Goal: Transaction & Acquisition: Purchase product/service

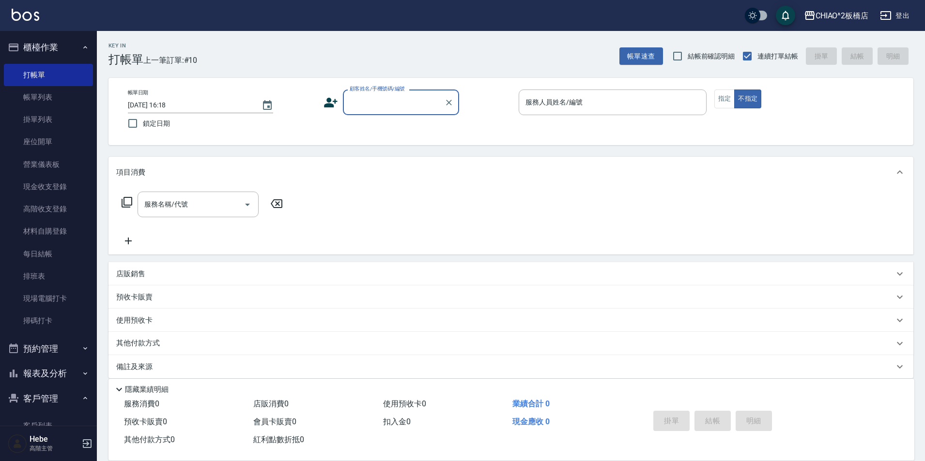
click at [357, 102] on input "顧客姓名/手機號碼/編號" at bounding box center [393, 102] width 93 height 17
type input "t"
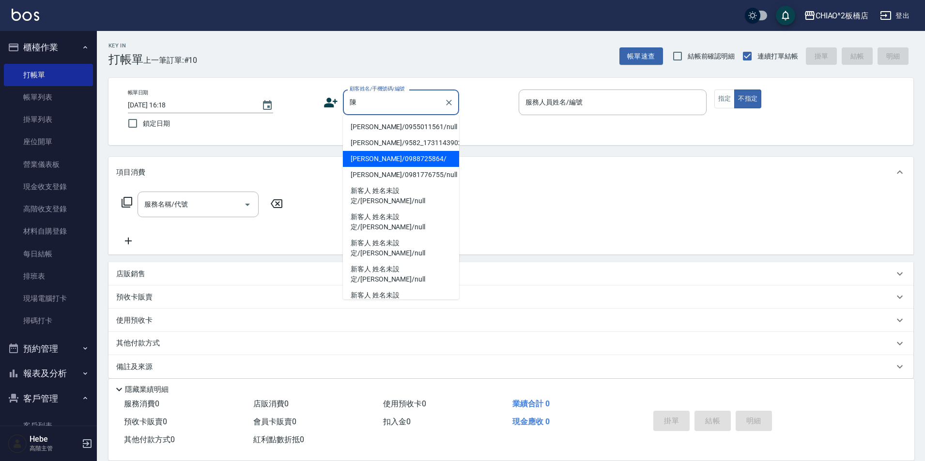
click at [386, 158] on li "[PERSON_NAME]/0988725864/" at bounding box center [401, 159] width 116 height 16
type input "[PERSON_NAME]/0988725864/"
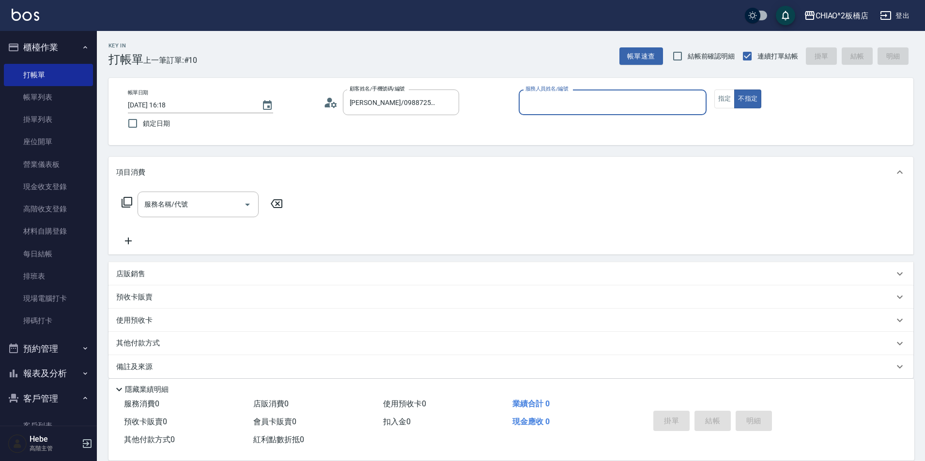
type input "Hebe(無代號)"
click at [329, 103] on icon at bounding box center [330, 102] width 15 height 15
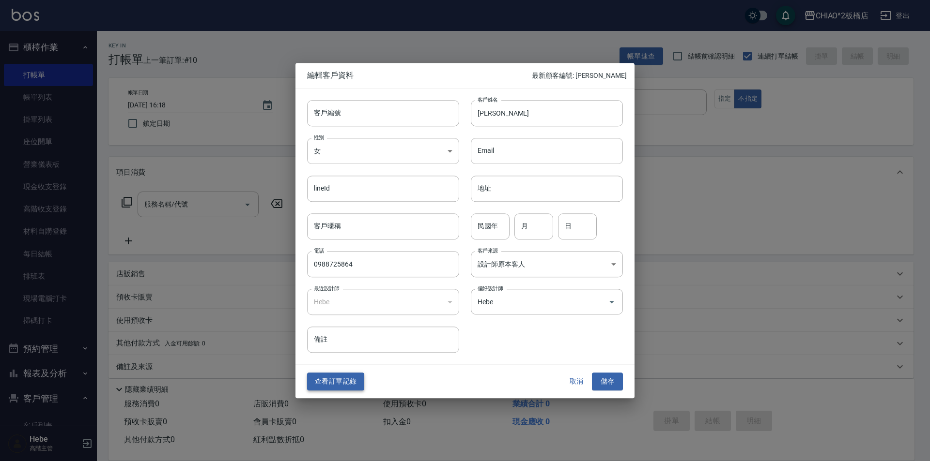
click at [334, 382] on button "查看訂單記錄" at bounding box center [335, 382] width 57 height 18
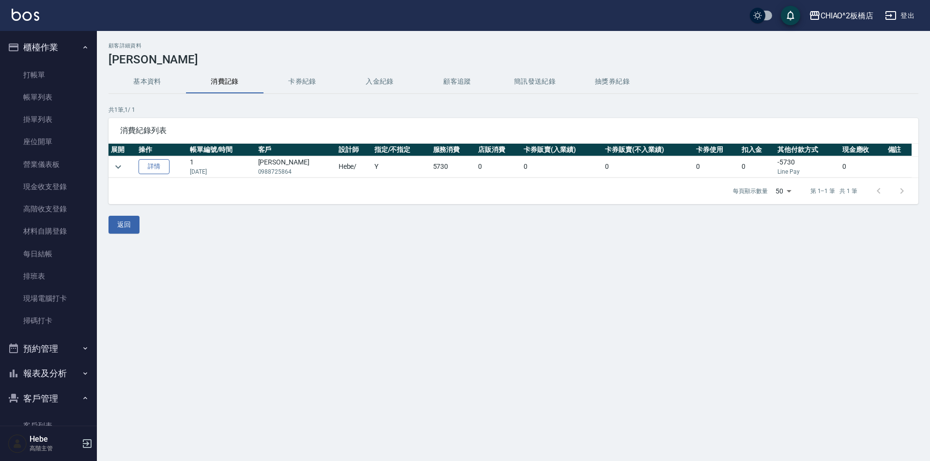
click at [153, 168] on link "詳情" at bounding box center [153, 166] width 31 height 15
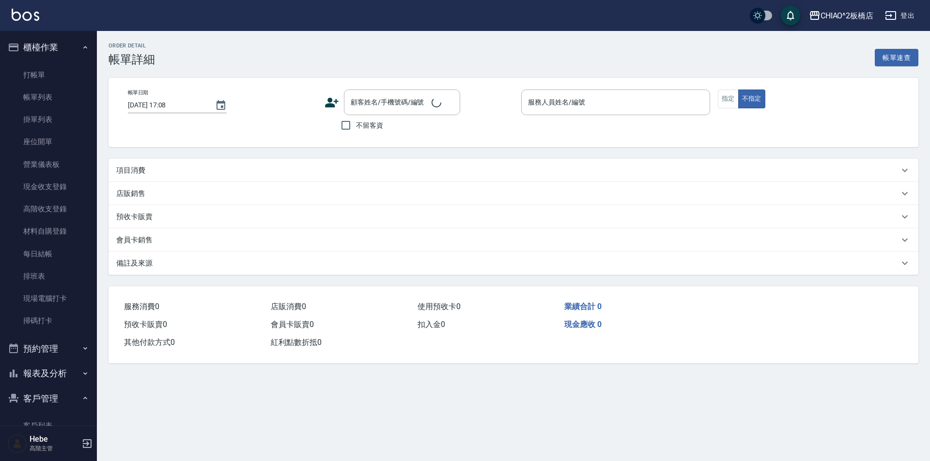
type input "[DATE] 11:33"
type input "Hebe(無代號)"
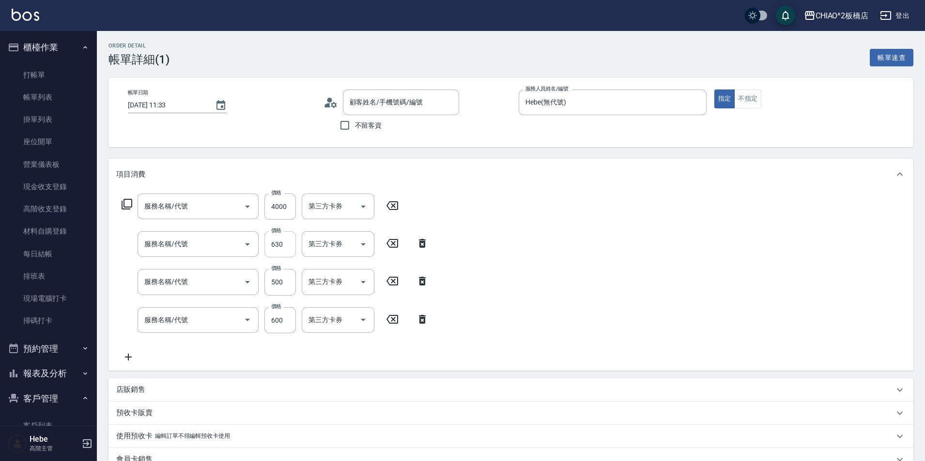
type input "[PERSON_NAME]/0988725864/"
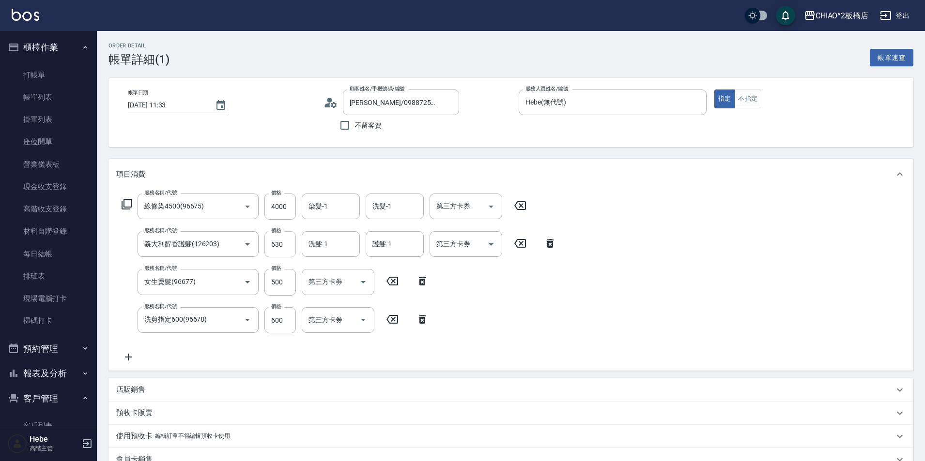
type input "線條染4500(96675)"
type input "義大利醇香護髮(126203)"
type input "女生燙髮(96677)"
type input "洗剪指定600(96678)"
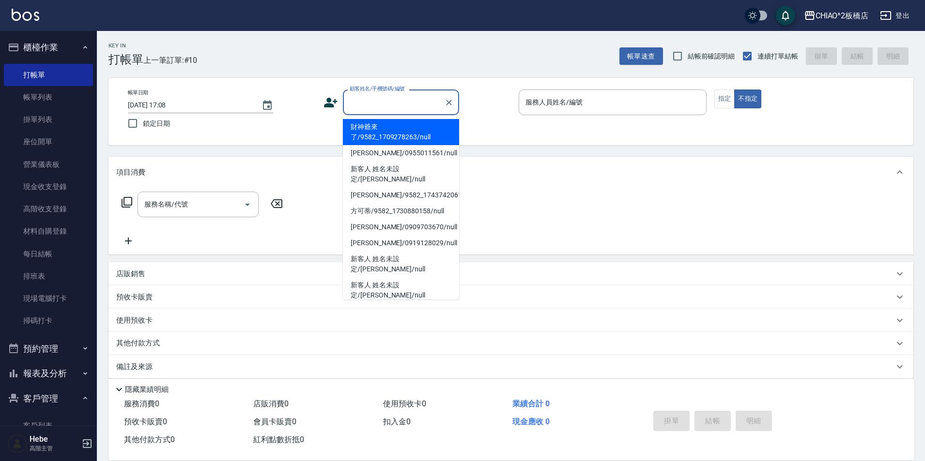
click at [381, 100] on input "顧客姓名/手機號碼/編號" at bounding box center [393, 102] width 93 height 17
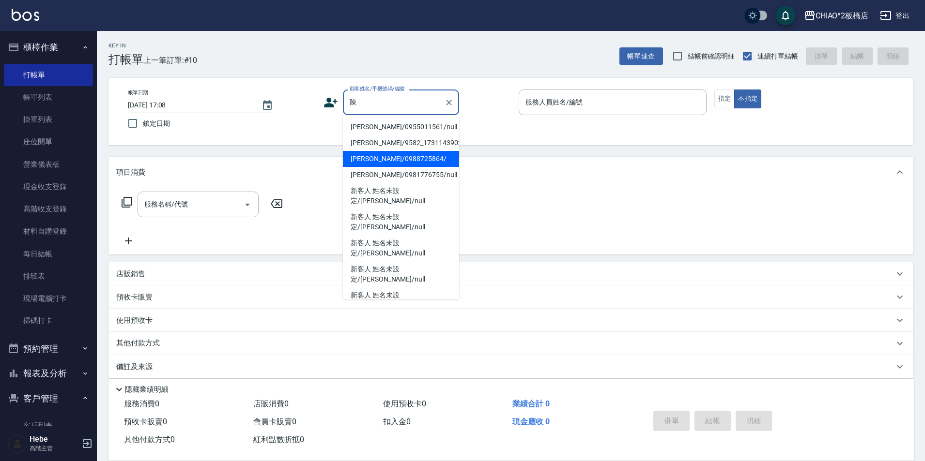
click at [387, 161] on li "[PERSON_NAME]/0988725864/" at bounding box center [401, 159] width 116 height 16
type input "[PERSON_NAME]/0988725864/"
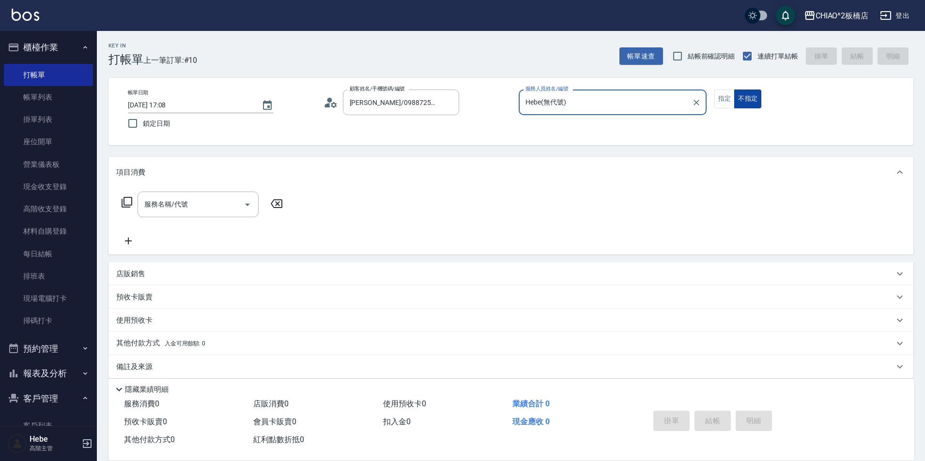
type input "Hebe(無代號)"
click at [722, 100] on button "指定" at bounding box center [724, 99] width 21 height 19
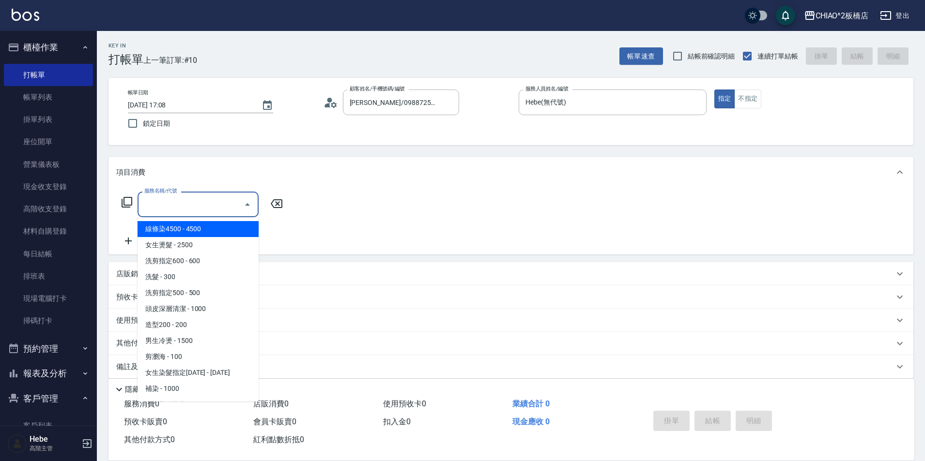
click at [203, 208] on input "服務名稱/代號" at bounding box center [191, 204] width 98 height 17
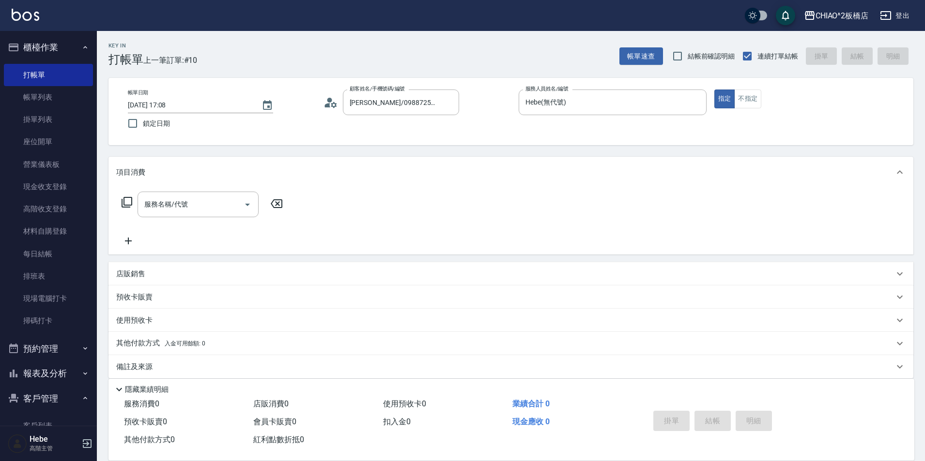
click at [329, 103] on icon at bounding box center [327, 105] width 6 height 4
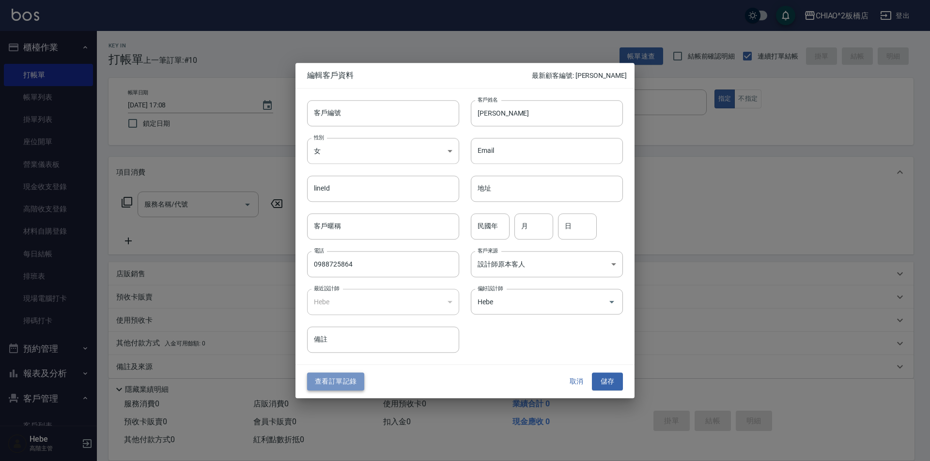
click at [336, 379] on button "查看訂單記錄" at bounding box center [335, 382] width 57 height 18
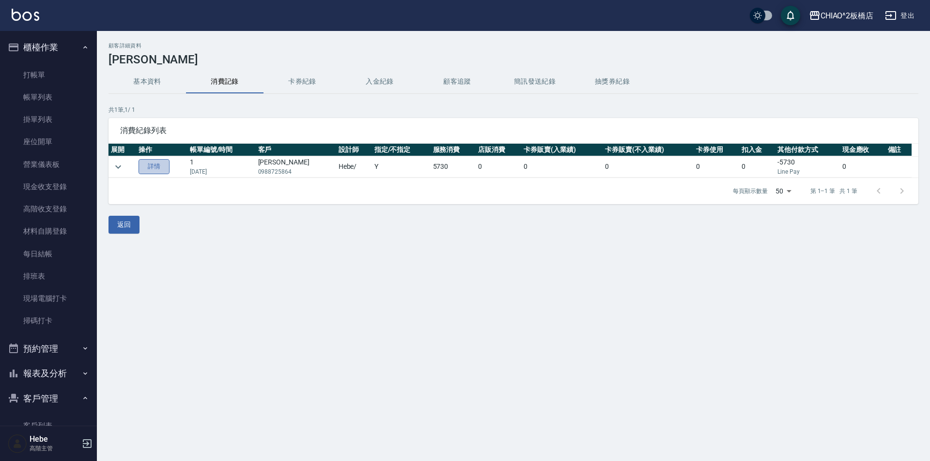
click at [157, 166] on link "詳情" at bounding box center [153, 166] width 31 height 15
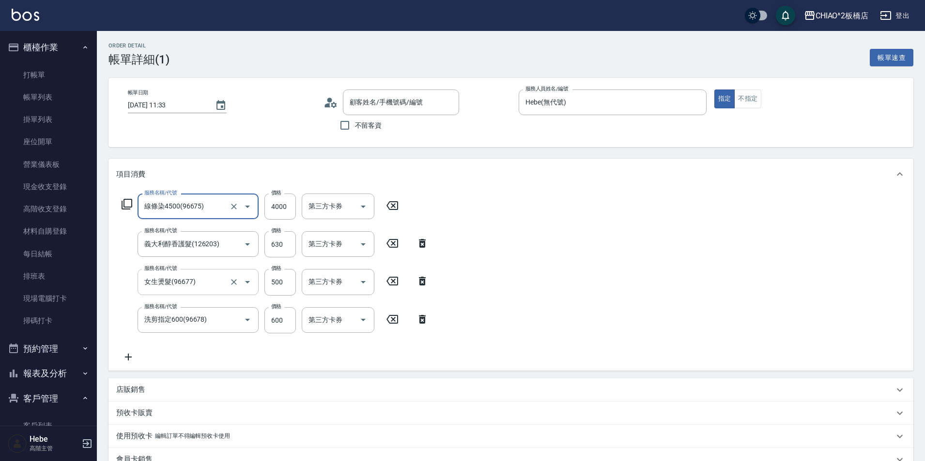
type input "[PERSON_NAME]/0988725864/"
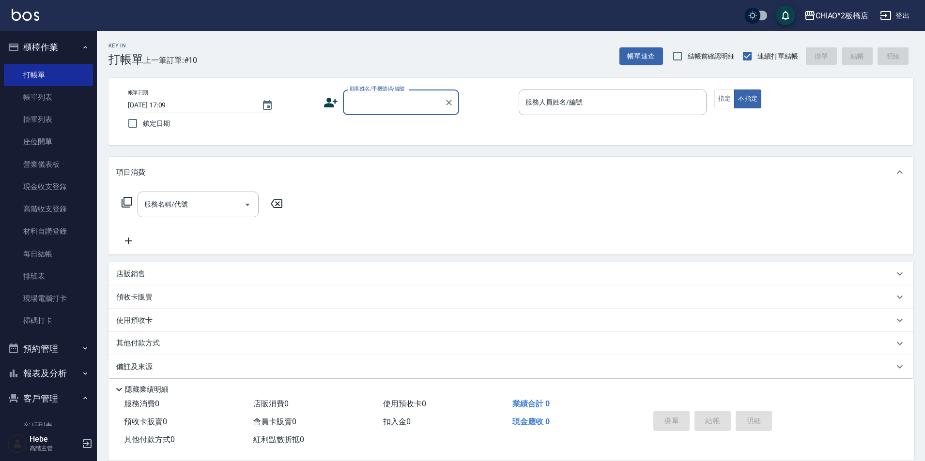
click at [382, 99] on input "顧客姓名/手機號碼/編號" at bounding box center [393, 102] width 93 height 17
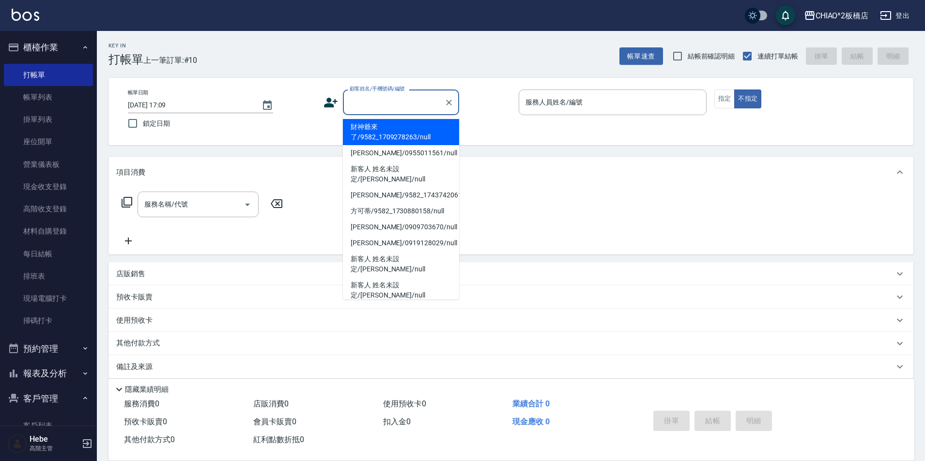
type input "y"
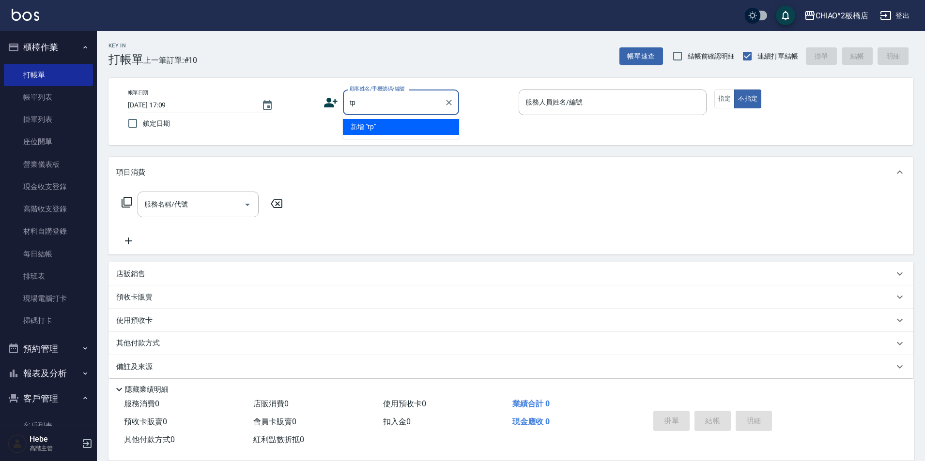
type input "t"
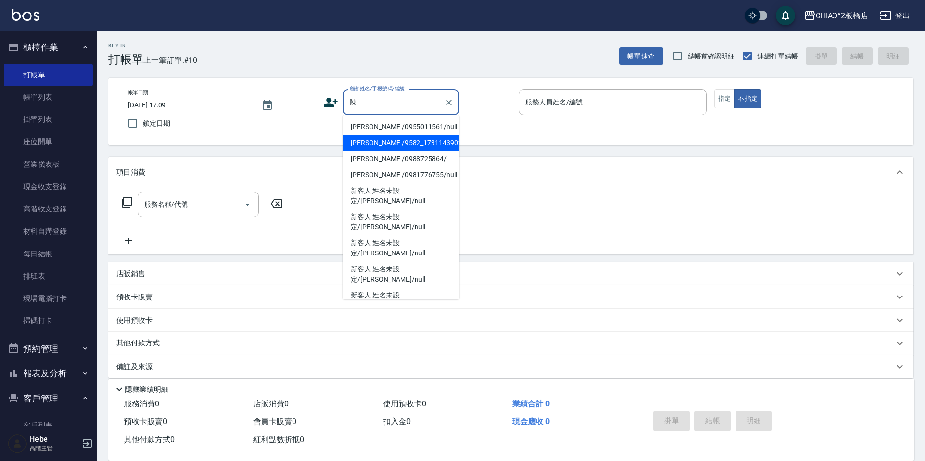
click at [376, 157] on li "[PERSON_NAME]/0988725864/" at bounding box center [401, 159] width 116 height 16
type input "[PERSON_NAME]/0988725864/"
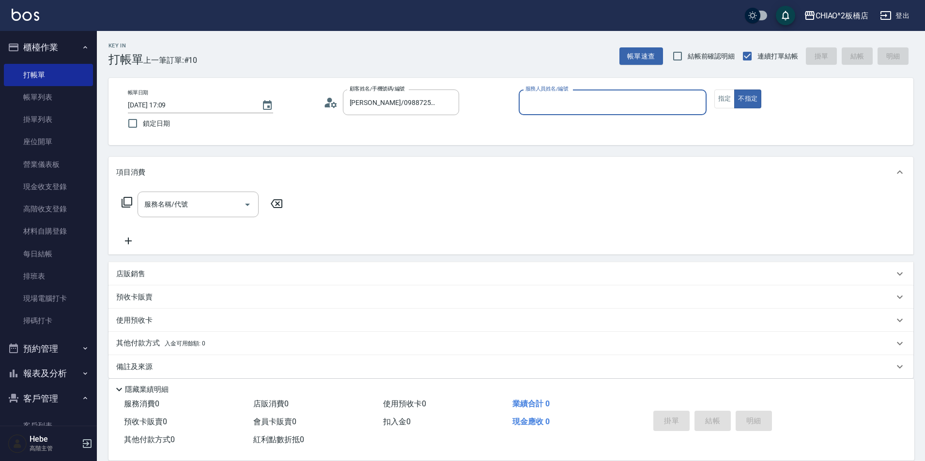
type input "Hebe(無代號)"
click at [720, 96] on button "指定" at bounding box center [724, 99] width 21 height 19
click at [193, 199] on input "服務名稱/代號" at bounding box center [191, 204] width 98 height 17
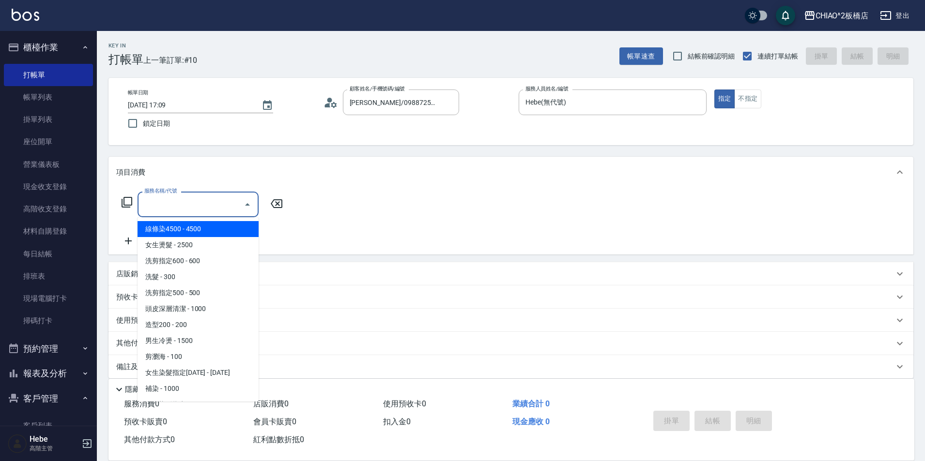
click at [203, 227] on span "線條染4500 - 4500" at bounding box center [198, 229] width 121 height 16
type input "線條染4500(96675)"
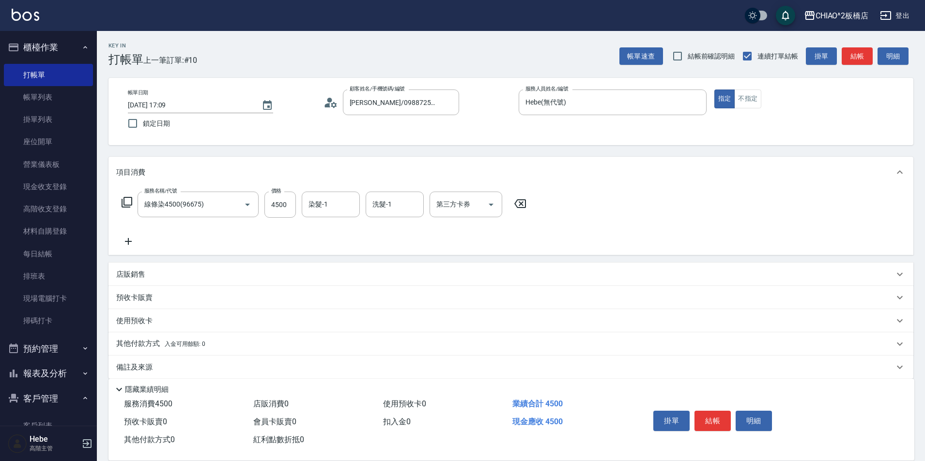
click at [126, 240] on icon at bounding box center [128, 242] width 24 height 12
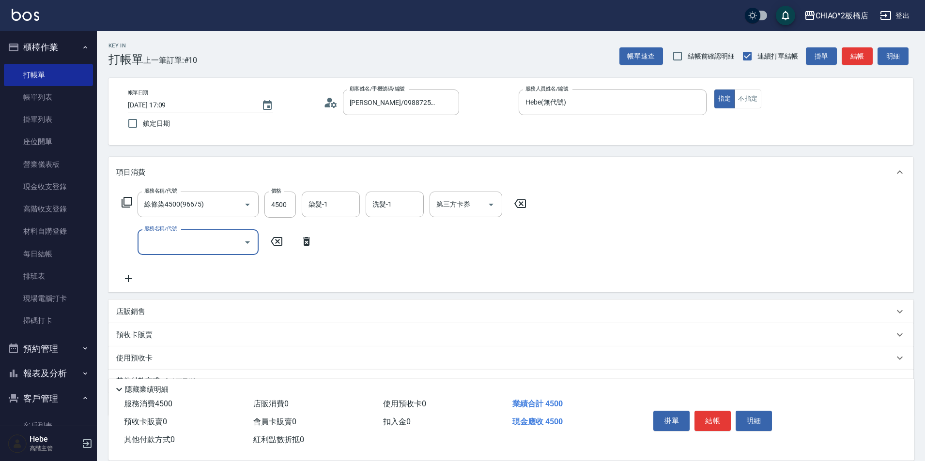
click at [155, 241] on input "服務名稱/代號" at bounding box center [191, 242] width 98 height 17
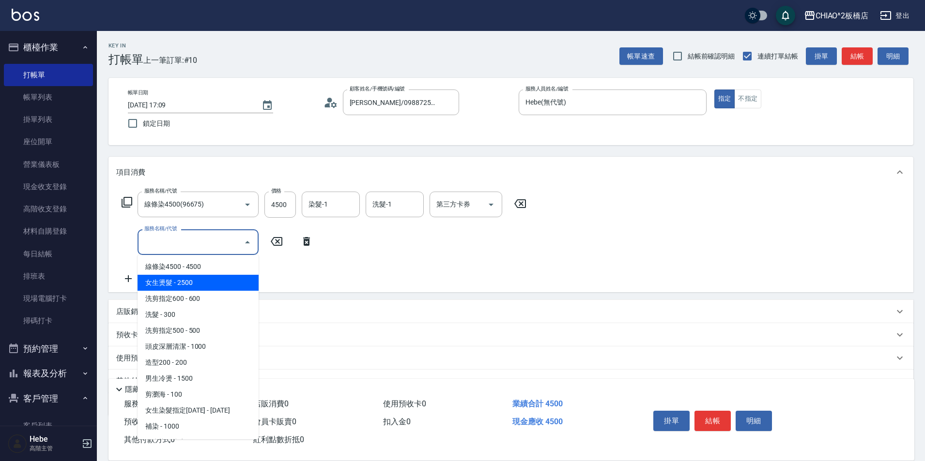
click at [169, 282] on span "女生燙髮 - 2500" at bounding box center [198, 283] width 121 height 16
type input "女生燙髮(96677)"
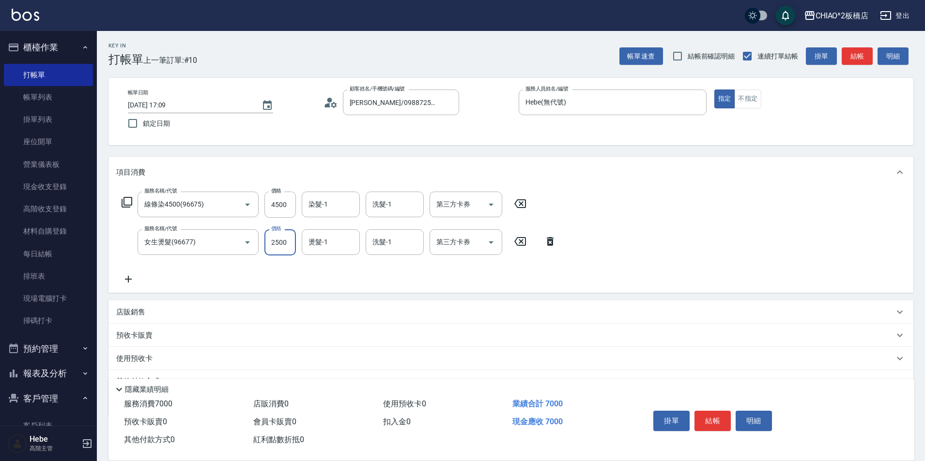
click at [277, 242] on input "2500" at bounding box center [279, 243] width 31 height 26
click at [280, 242] on input "2500" at bounding box center [279, 243] width 31 height 26
drag, startPoint x: 275, startPoint y: 243, endPoint x: 269, endPoint y: 242, distance: 6.0
click at [269, 242] on input "2500" at bounding box center [279, 243] width 31 height 26
type input "500"
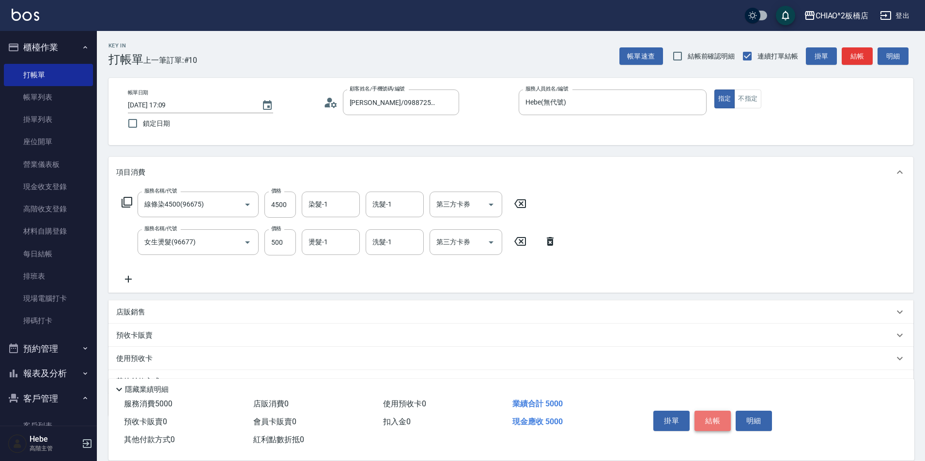
click at [717, 418] on button "結帳" at bounding box center [712, 421] width 36 height 20
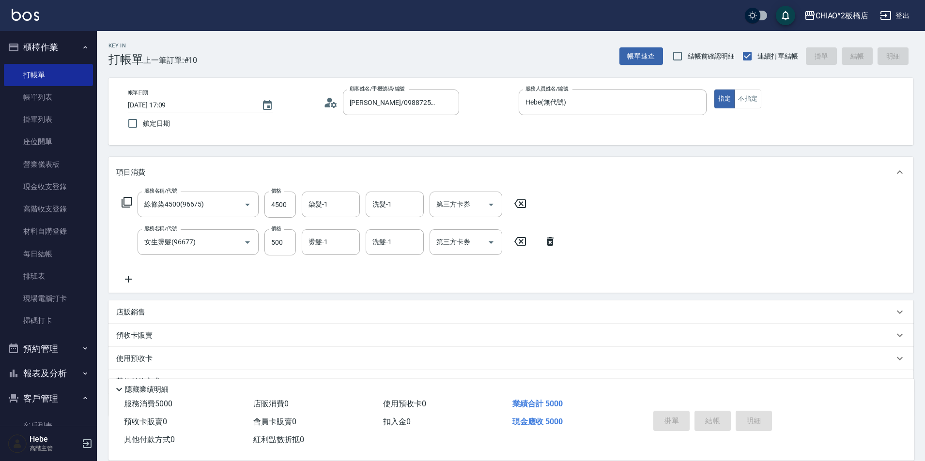
type input "[DATE] 17:11"
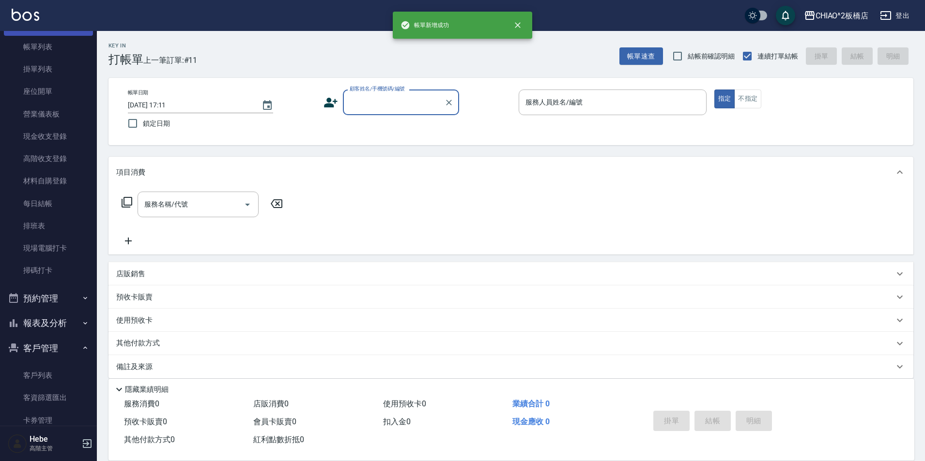
scroll to position [97, 0]
